Goal: Information Seeking & Learning: Check status

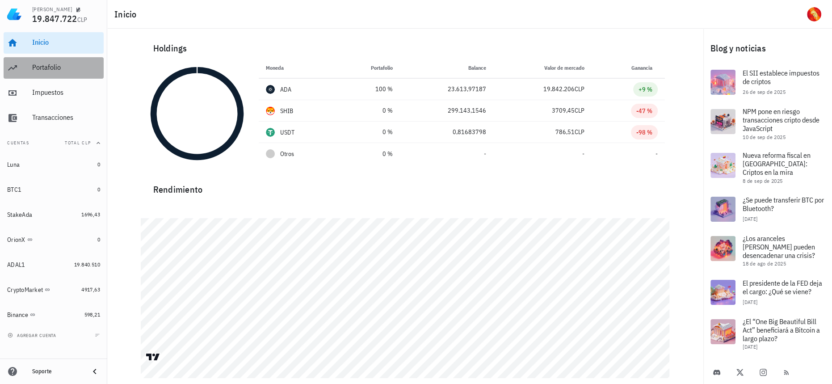
click at [76, 61] on div "Portafolio" at bounding box center [66, 68] width 68 height 20
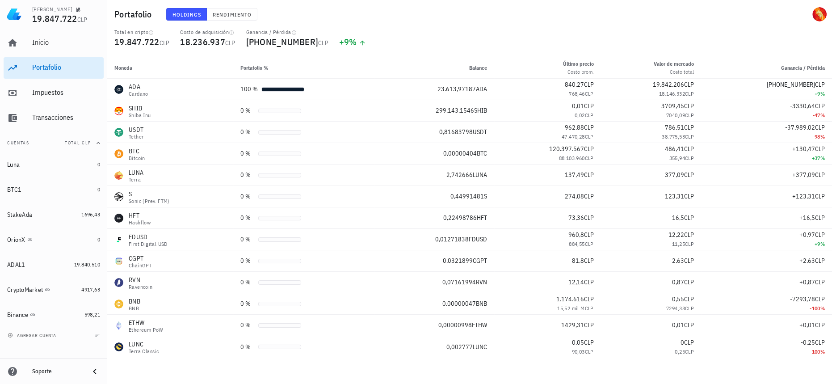
click at [417, 24] on div "Holdings Rendimiento" at bounding box center [350, 14] width 378 height 23
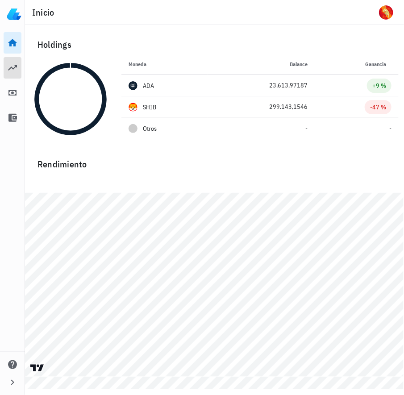
click at [13, 67] on icon at bounding box center [12, 68] width 11 height 11
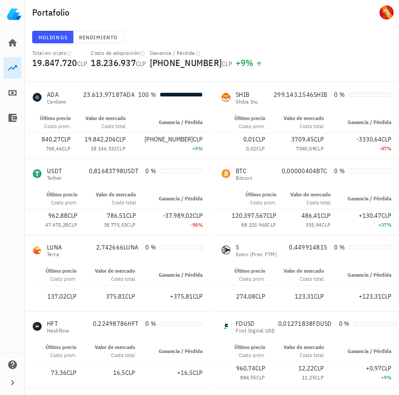
click at [2, 88] on div "Inicio [GEOGRAPHIC_DATA] Impuestos [GEOGRAPHIC_DATA]" at bounding box center [12, 81] width 25 height 104
click at [13, 92] on icon at bounding box center [12, 92] width 8 height 5
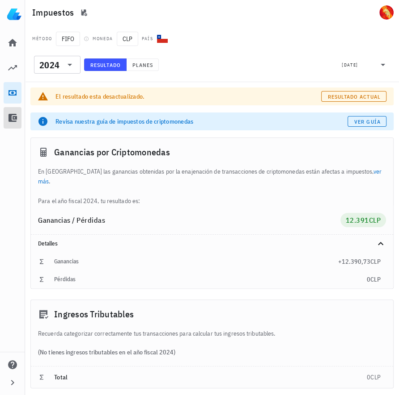
click at [13, 117] on icon at bounding box center [12, 118] width 8 height 8
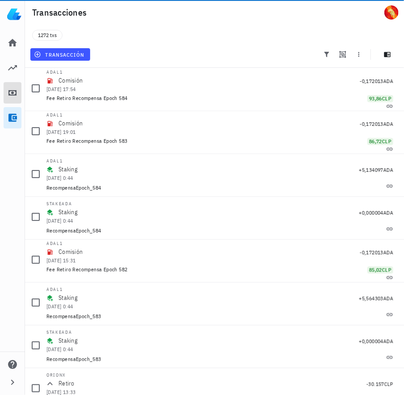
click at [11, 99] on link "Impuestos" at bounding box center [13, 92] width 18 height 21
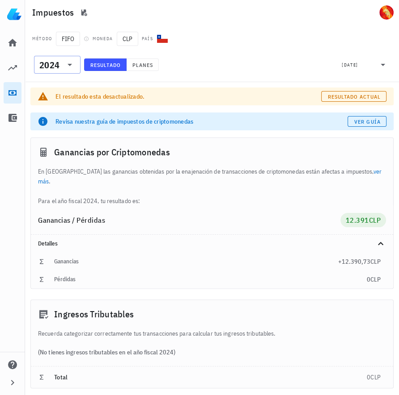
click at [75, 60] on div "​ 2024" at bounding box center [57, 65] width 46 height 18
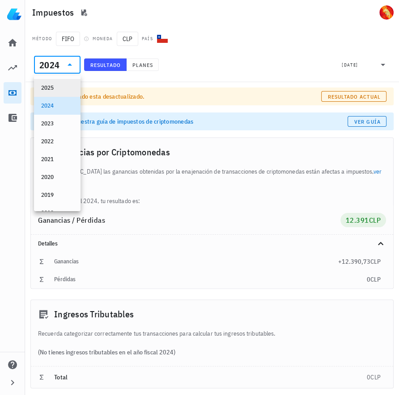
click at [59, 88] on div "2025" at bounding box center [57, 87] width 32 height 7
